Goal: Task Accomplishment & Management: Use online tool/utility

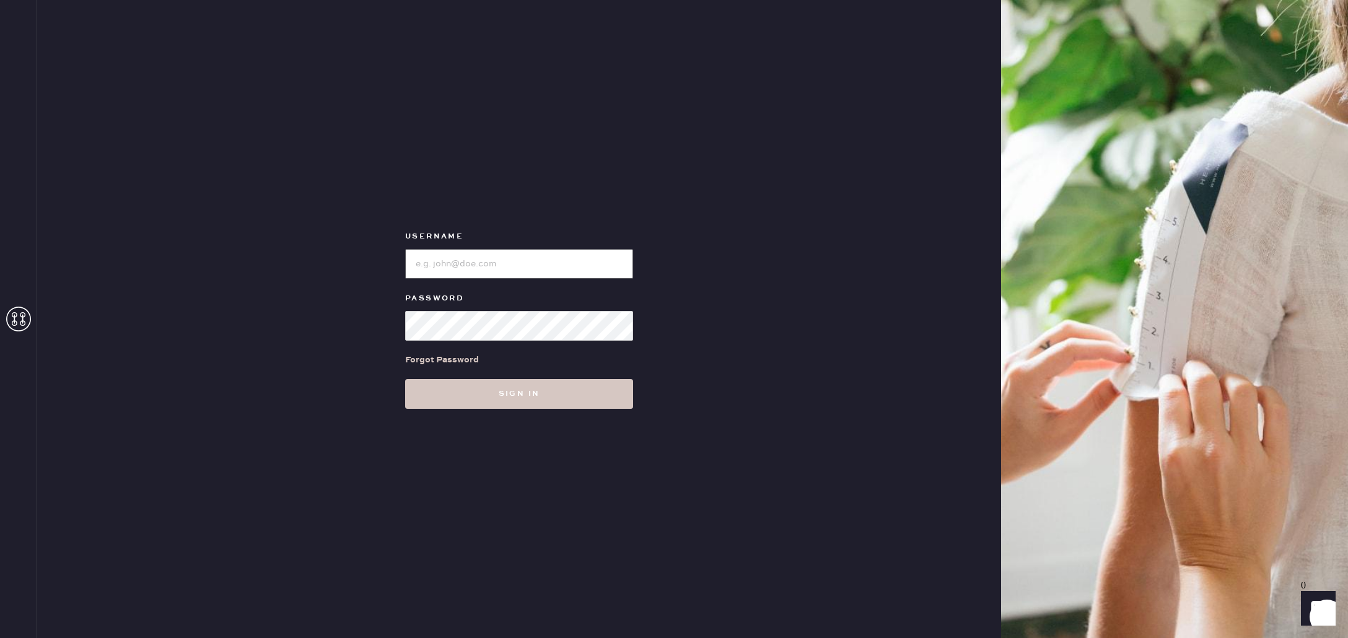
click at [478, 263] on input "loginName" at bounding box center [519, 264] width 228 height 30
click at [303, 242] on div "Username Password Forgot Password Sign in" at bounding box center [519, 319] width 964 height 638
click at [468, 269] on input "loginName" at bounding box center [519, 264] width 228 height 30
click at [495, 296] on label "Password" at bounding box center [519, 298] width 228 height 15
click at [478, 265] on input "loginName" at bounding box center [519, 264] width 228 height 30
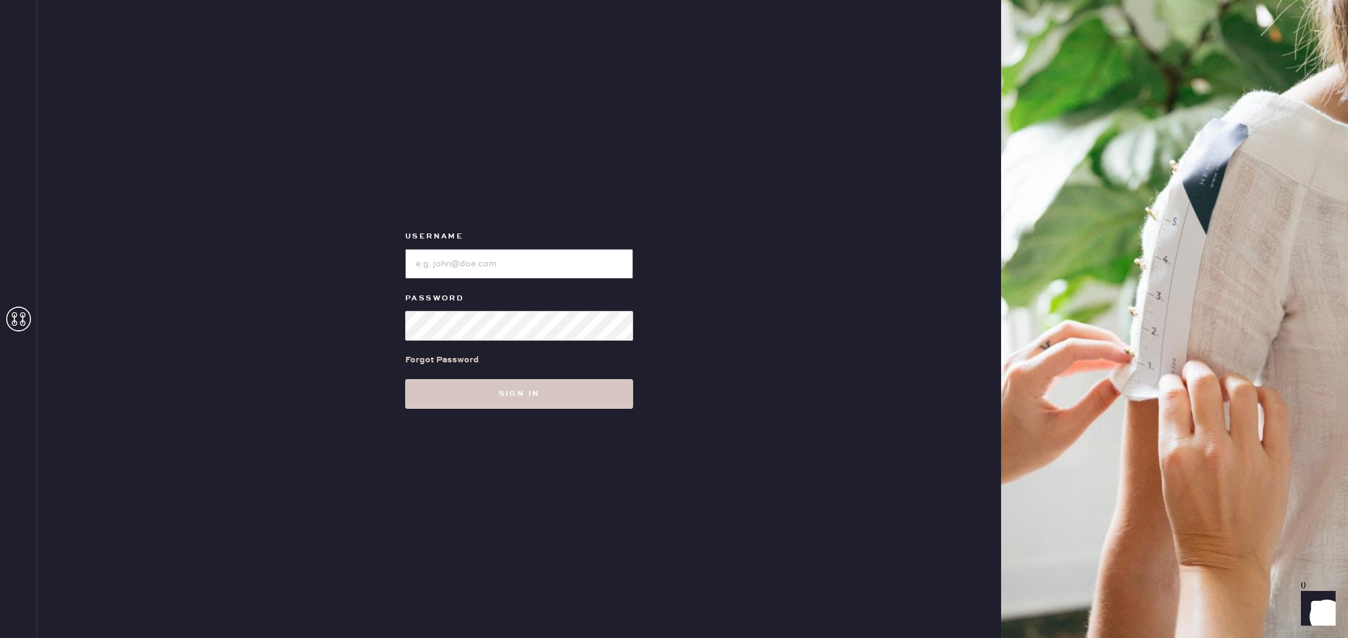
type input "reformationfillmore"
click at [498, 401] on button "Sign in" at bounding box center [519, 394] width 228 height 30
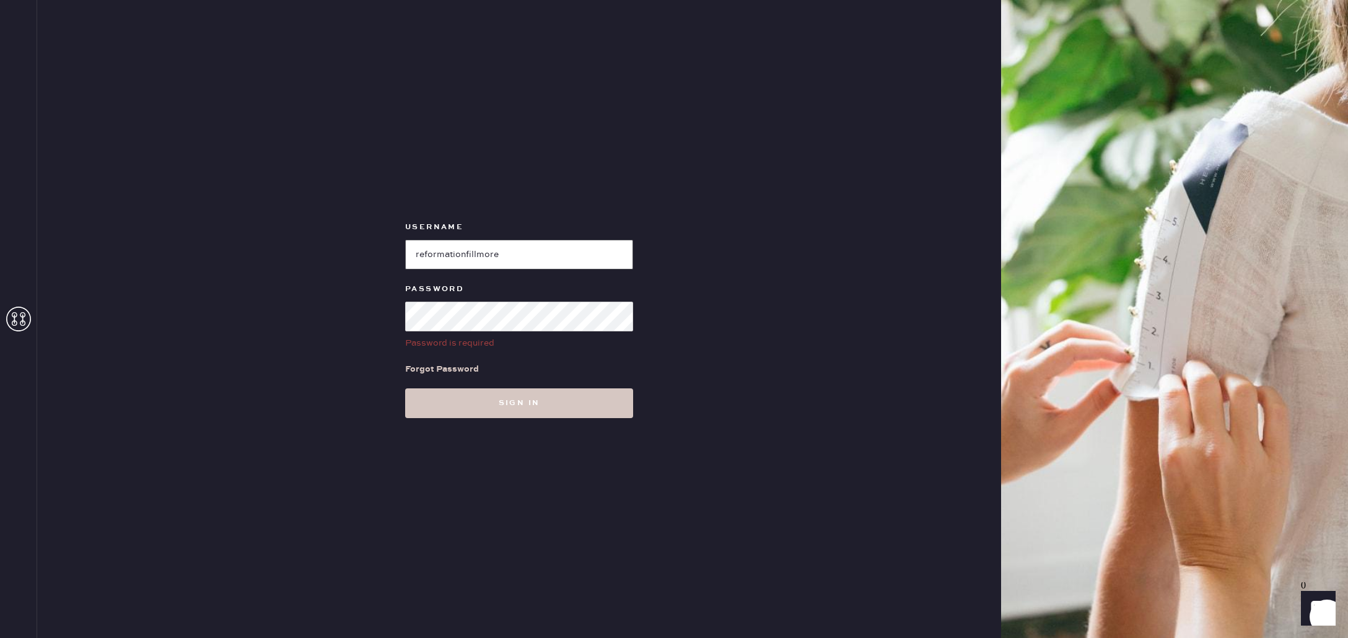
click at [472, 241] on input "loginName" at bounding box center [519, 255] width 228 height 30
click at [453, 249] on input "loginName" at bounding box center [519, 255] width 228 height 30
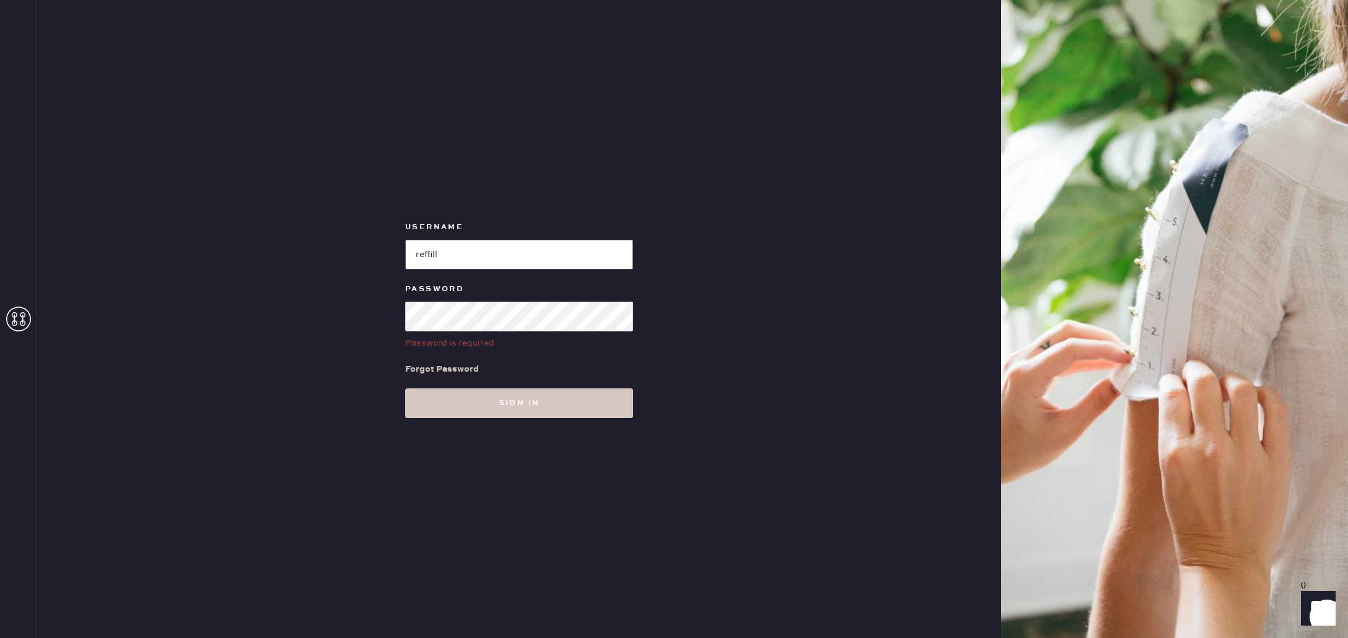
type input "reffill"
click at [482, 261] on input "loginName" at bounding box center [519, 255] width 228 height 30
click at [481, 261] on input "loginName" at bounding box center [519, 255] width 228 height 30
type input "reformationfillmore"
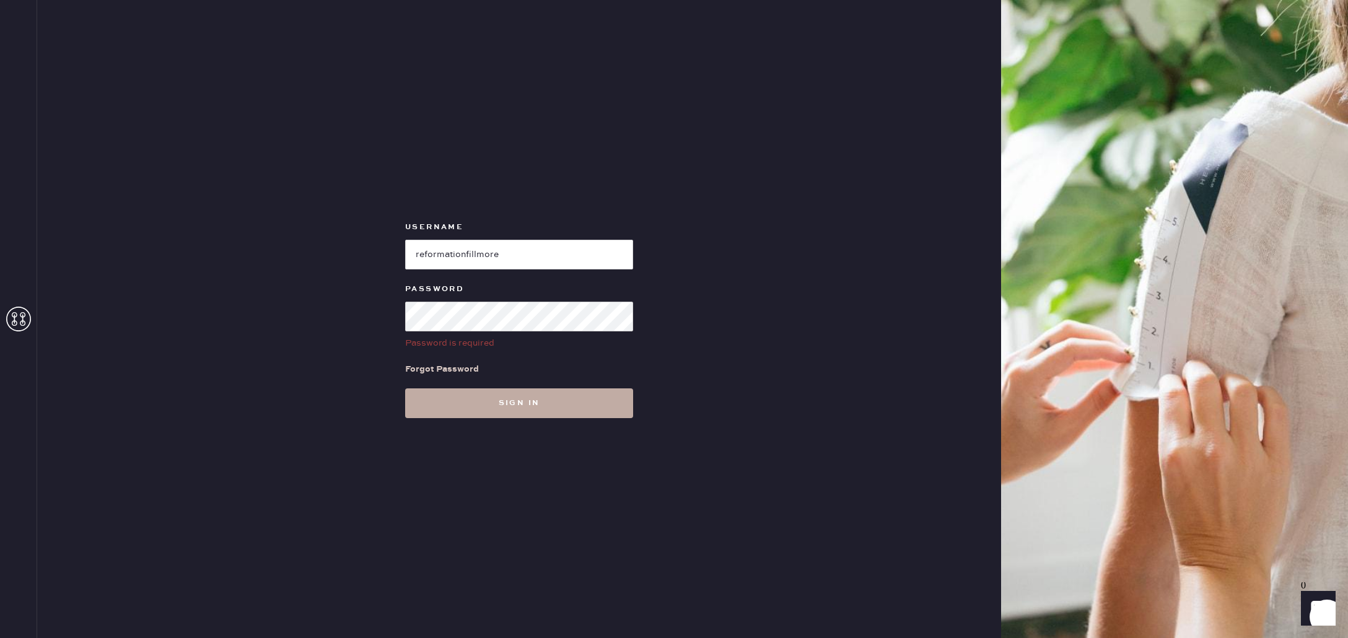
click at [521, 398] on button "Sign in" at bounding box center [519, 404] width 228 height 30
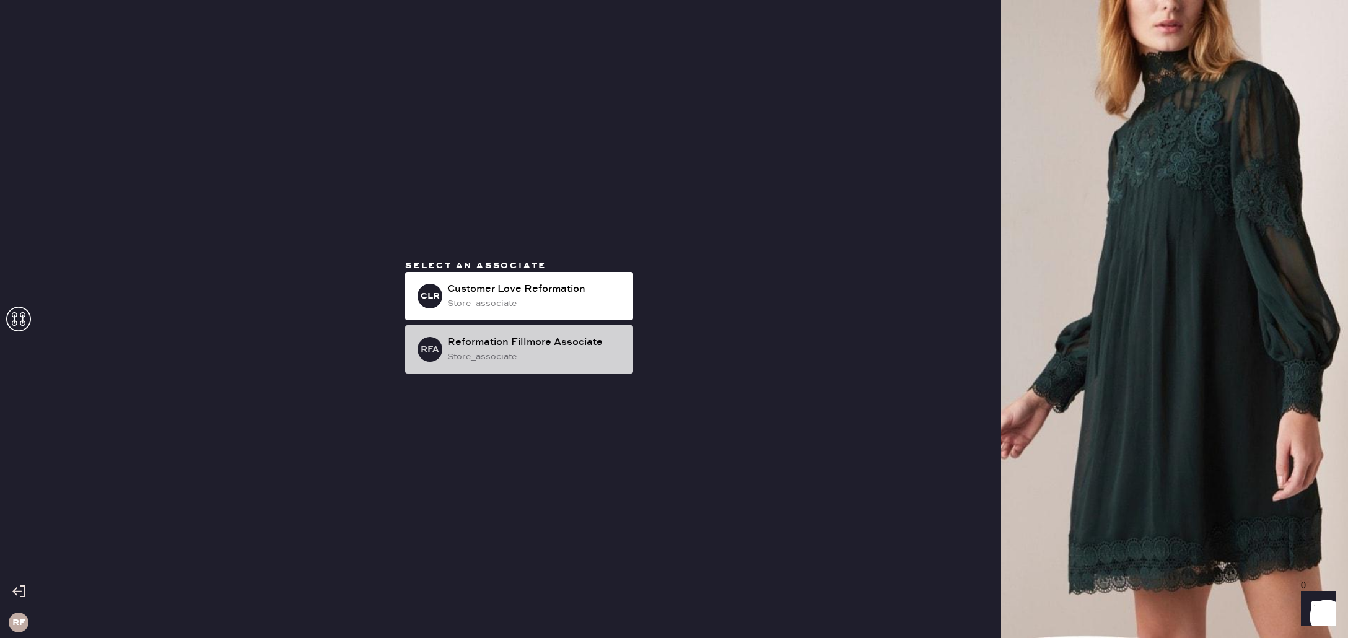
click at [548, 348] on div "Reformation Fillmore Associate" at bounding box center [535, 342] width 176 height 15
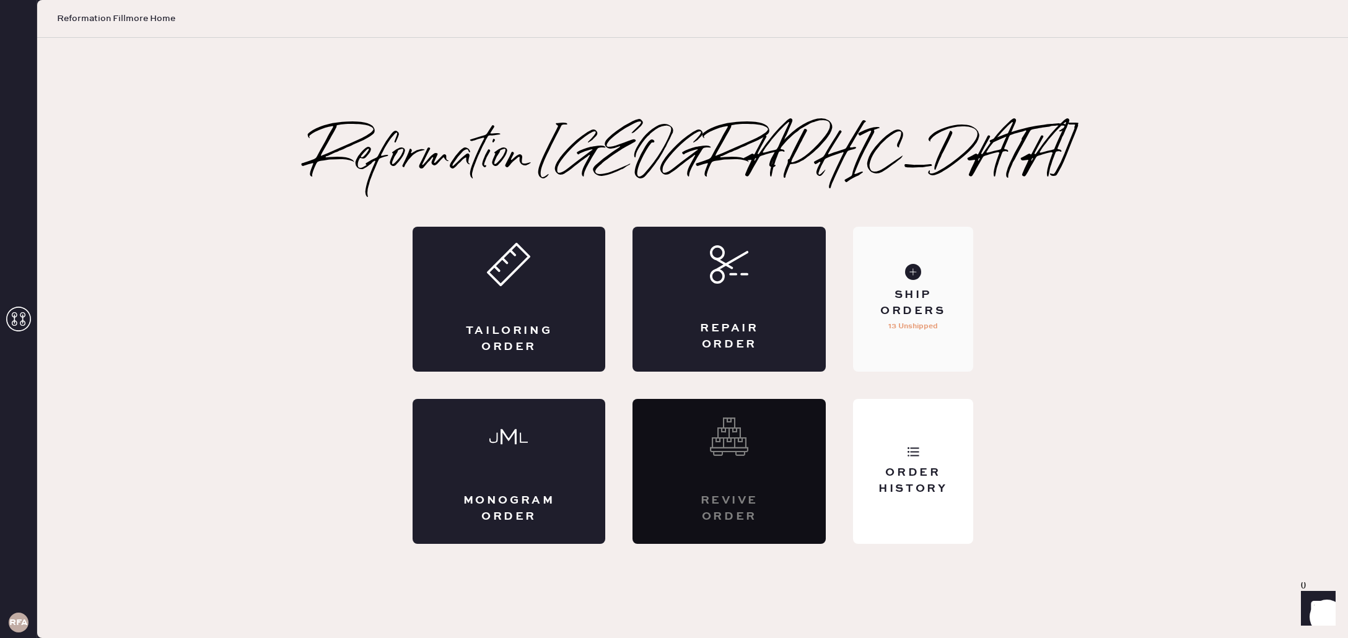
click at [915, 286] on div "Ship Orders 13 Unshipped" at bounding box center [913, 299] width 120 height 145
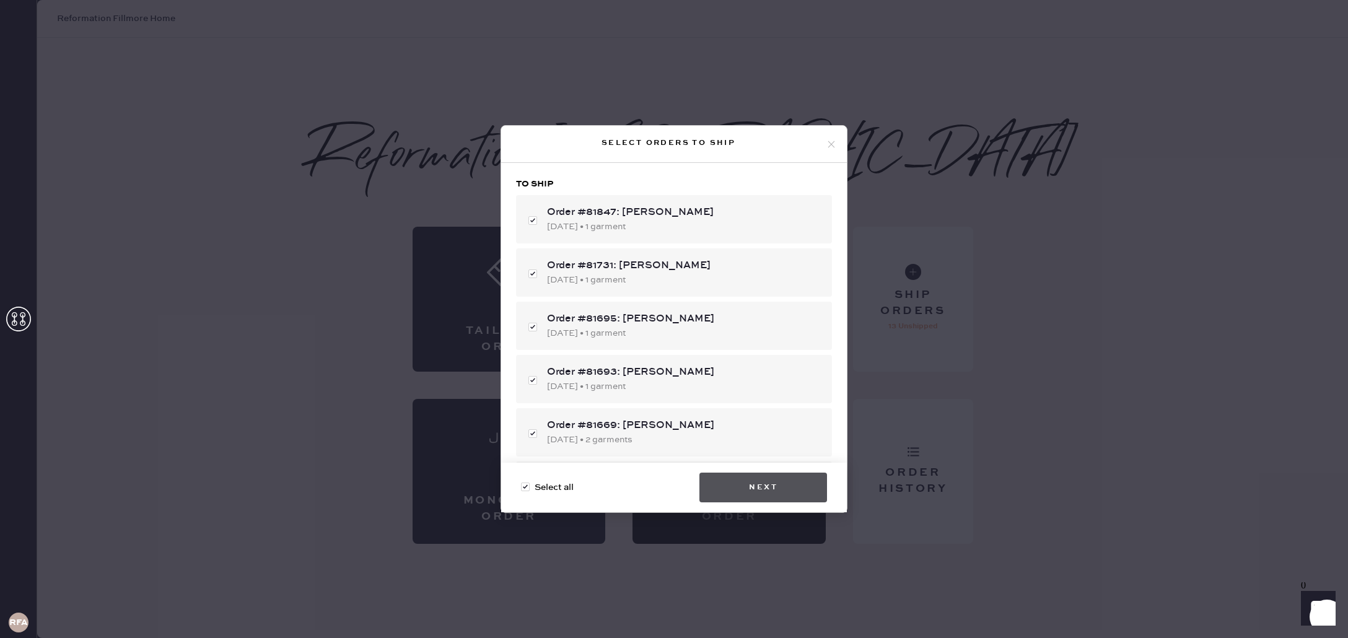
click at [775, 488] on button "Next" at bounding box center [764, 488] width 128 height 30
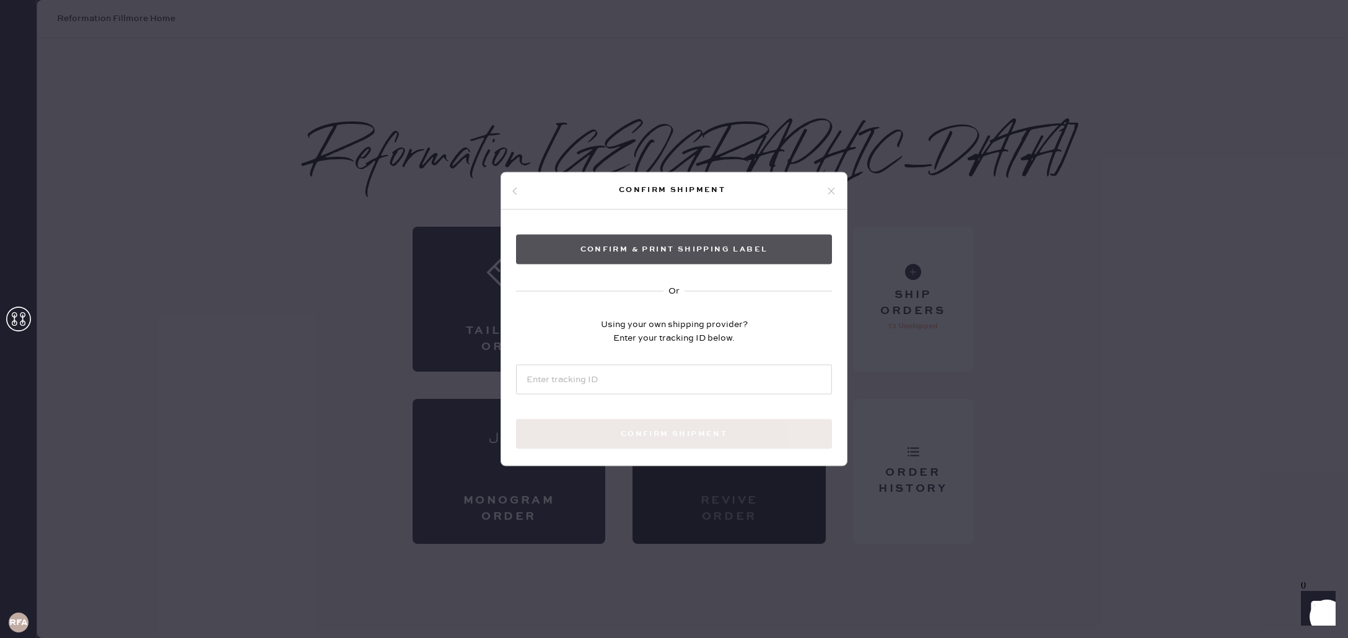
click at [660, 252] on button "Confirm & Print shipping label" at bounding box center [674, 250] width 316 height 30
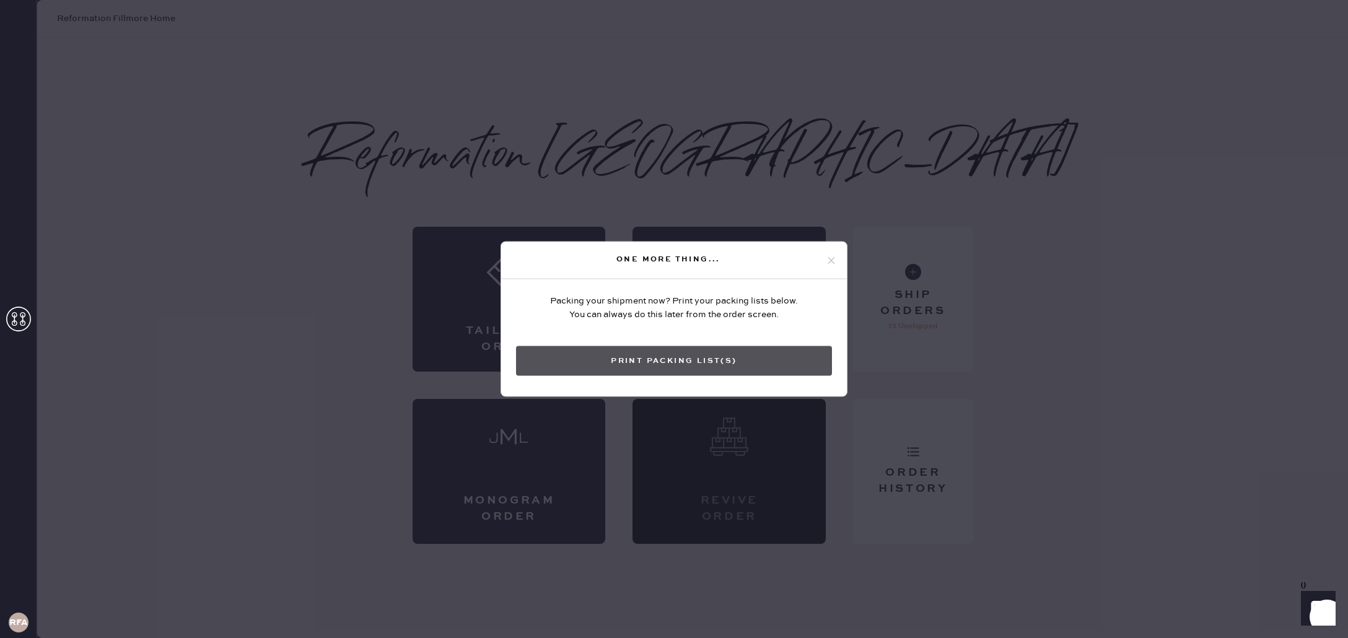
click at [677, 365] on button "Print Packing List(s)" at bounding box center [674, 361] width 316 height 30
